Goal: Transaction & Acquisition: Obtain resource

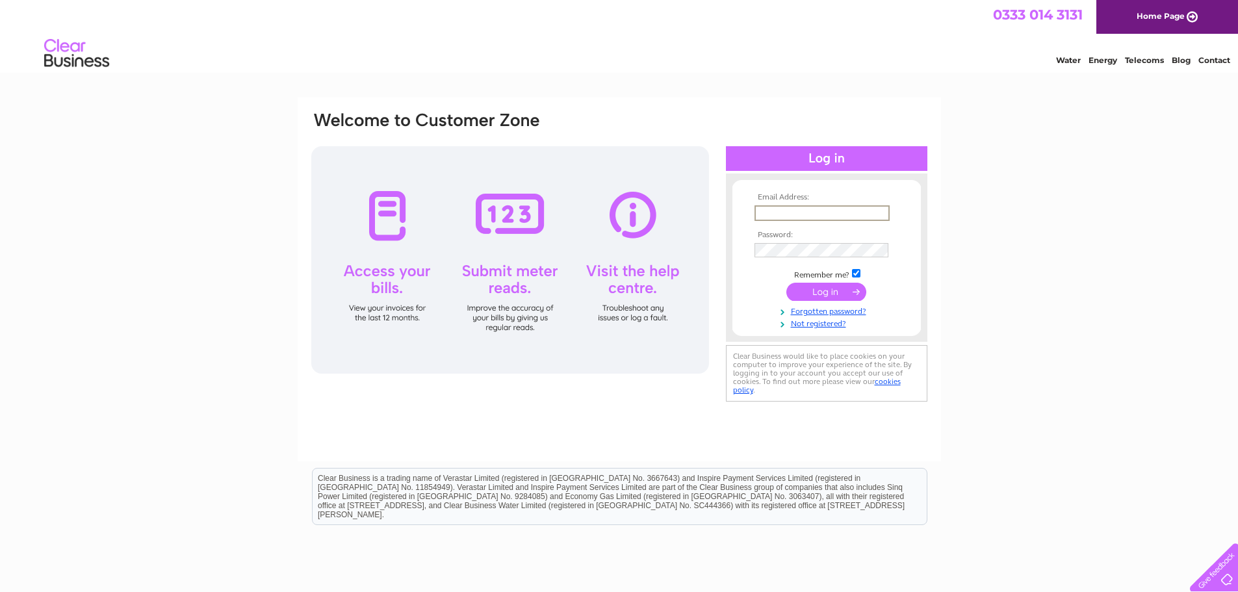
click at [818, 212] on input "text" at bounding box center [821, 213] width 135 height 16
type input "kennycam@live.co.uk"
click at [797, 242] on td at bounding box center [826, 250] width 151 height 21
click at [786, 283] on input "submit" at bounding box center [826, 292] width 80 height 18
click at [785, 234] on th "Password:" at bounding box center [826, 233] width 151 height 9
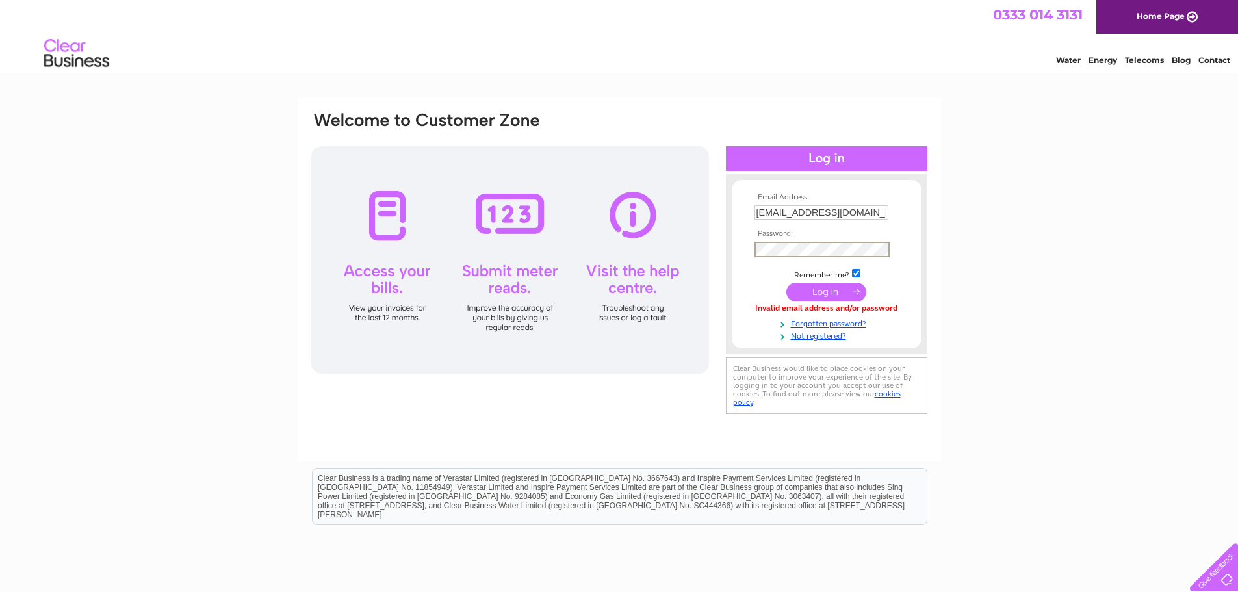
click at [1121, 350] on div "Email Address: kennycam@live.co.uk Password:" at bounding box center [619, 390] width 1238 height 586
click at [832, 290] on input "submit" at bounding box center [826, 290] width 80 height 18
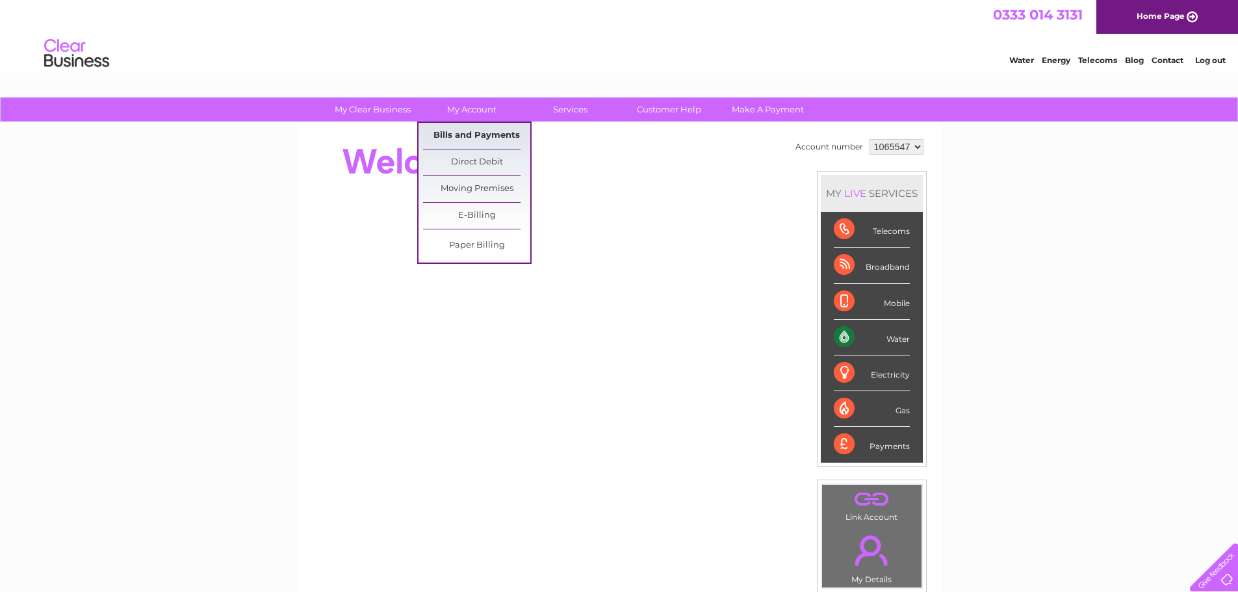
click at [454, 131] on link "Bills and Payments" at bounding box center [476, 136] width 107 height 26
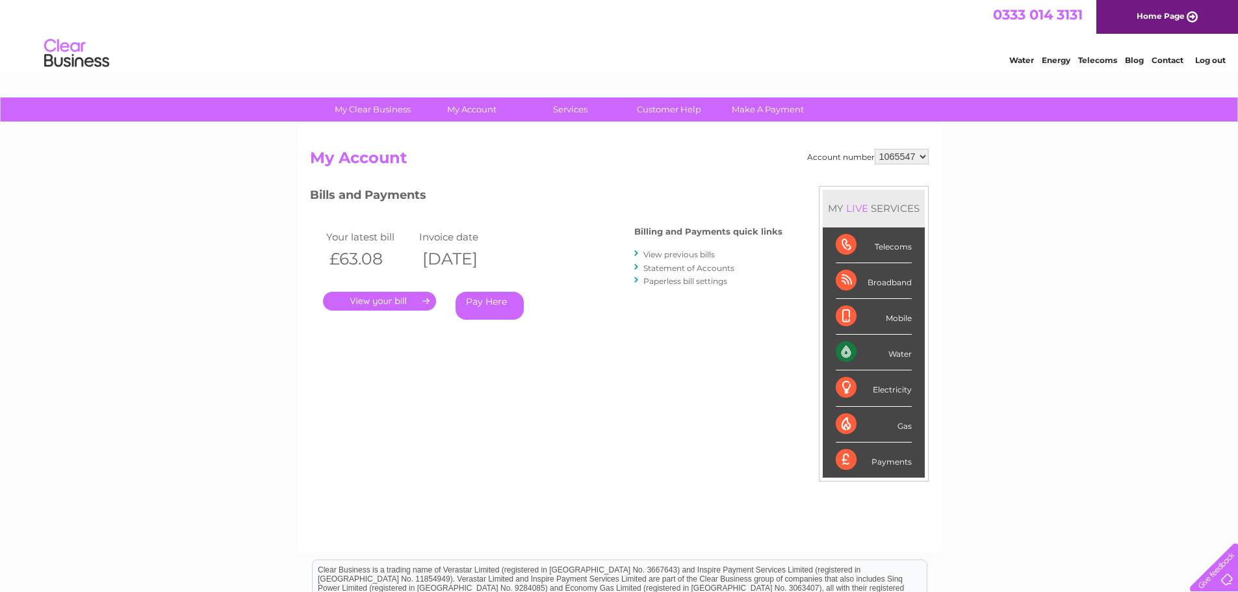
click at [406, 295] on link "." at bounding box center [379, 301] width 113 height 19
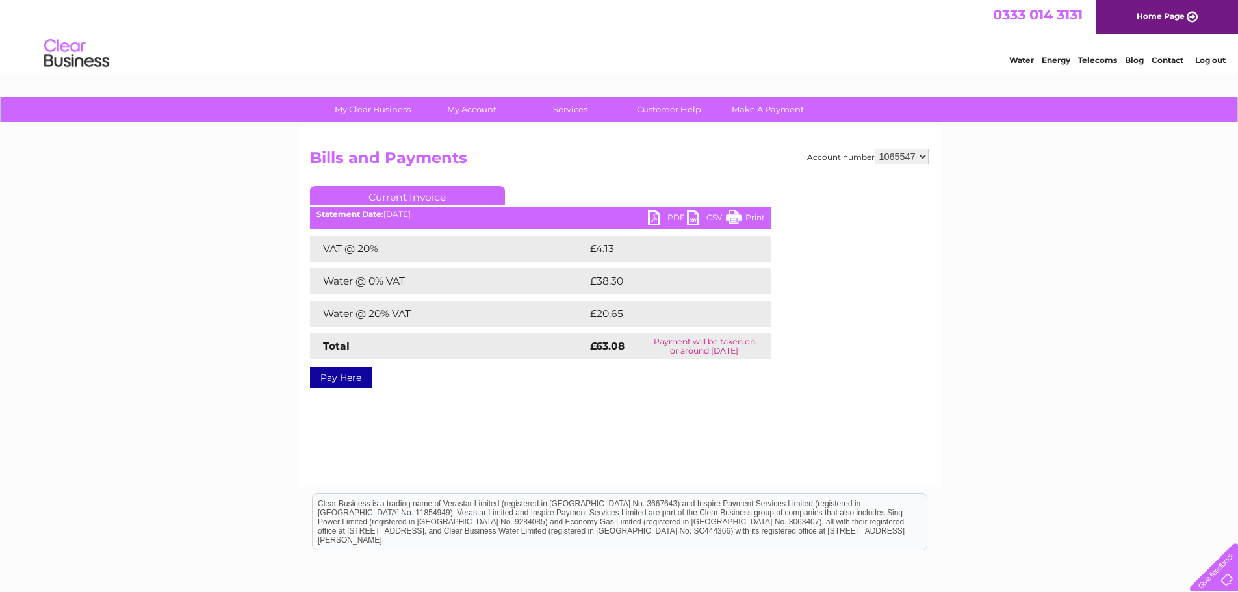
click at [660, 219] on link "PDF" at bounding box center [667, 219] width 39 height 19
